Goal: Find specific page/section: Find specific page/section

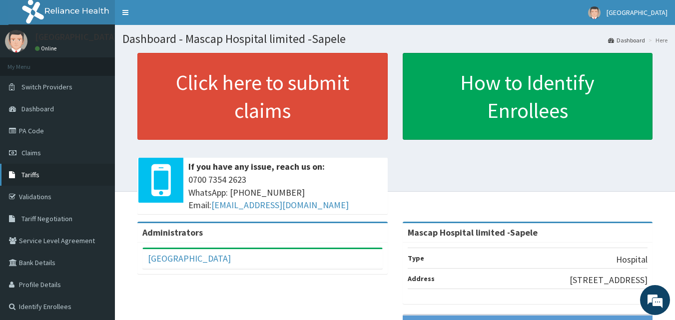
click at [29, 176] on span "Tariffs" at bounding box center [30, 174] width 18 height 9
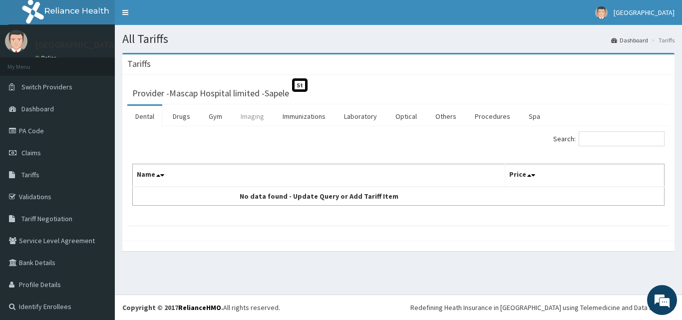
click at [263, 119] on link "Imaging" at bounding box center [252, 116] width 39 height 21
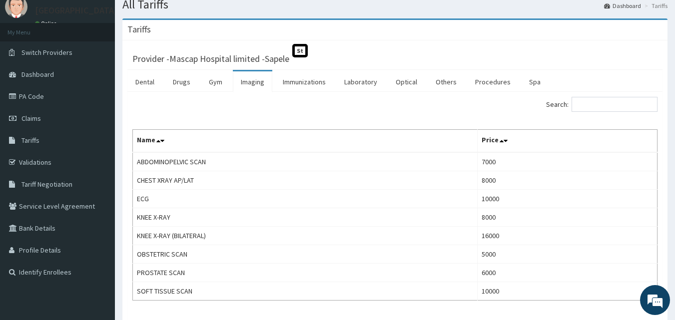
scroll to position [100, 0]
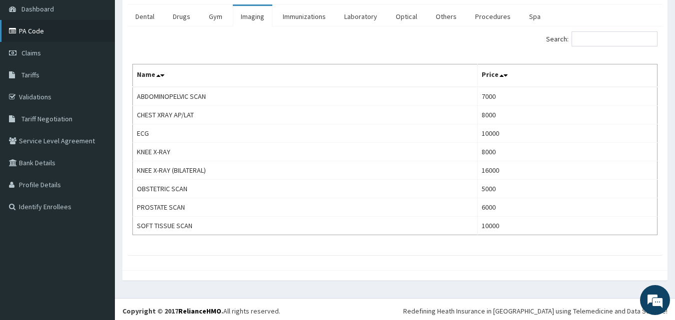
click at [49, 33] on link "PA Code" at bounding box center [57, 31] width 115 height 22
